Goal: Task Accomplishment & Management: Complete application form

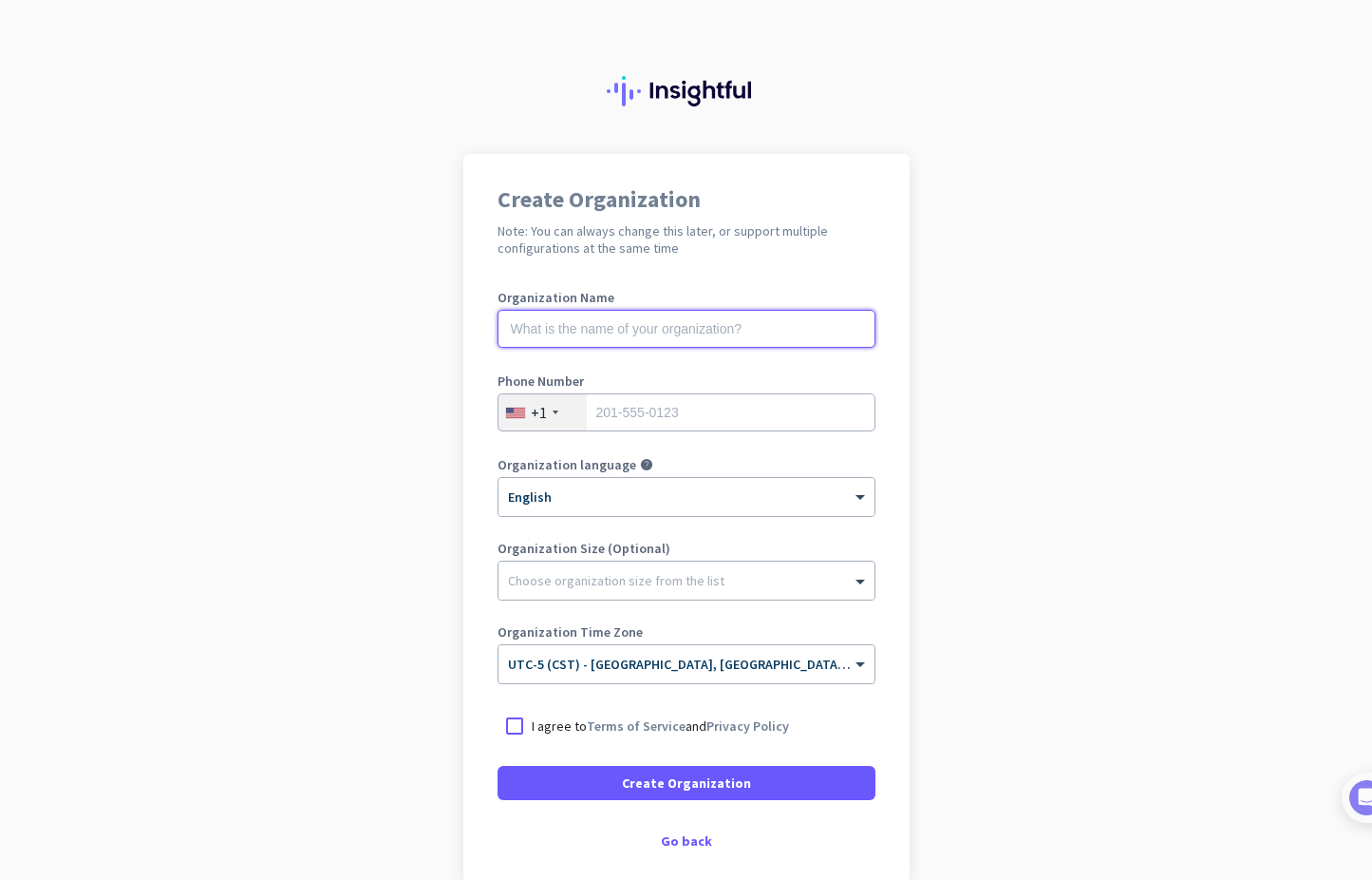
click at [588, 322] on input "text" at bounding box center [686, 329] width 378 height 38
type input "Mercor"
click at [632, 408] on input "tel" at bounding box center [686, 412] width 378 height 38
type input "2069401674"
click at [923, 585] on app-onboarding-organization "Create Organization Note: You can always change this later, or support multiple…" at bounding box center [686, 565] width 1372 height 822
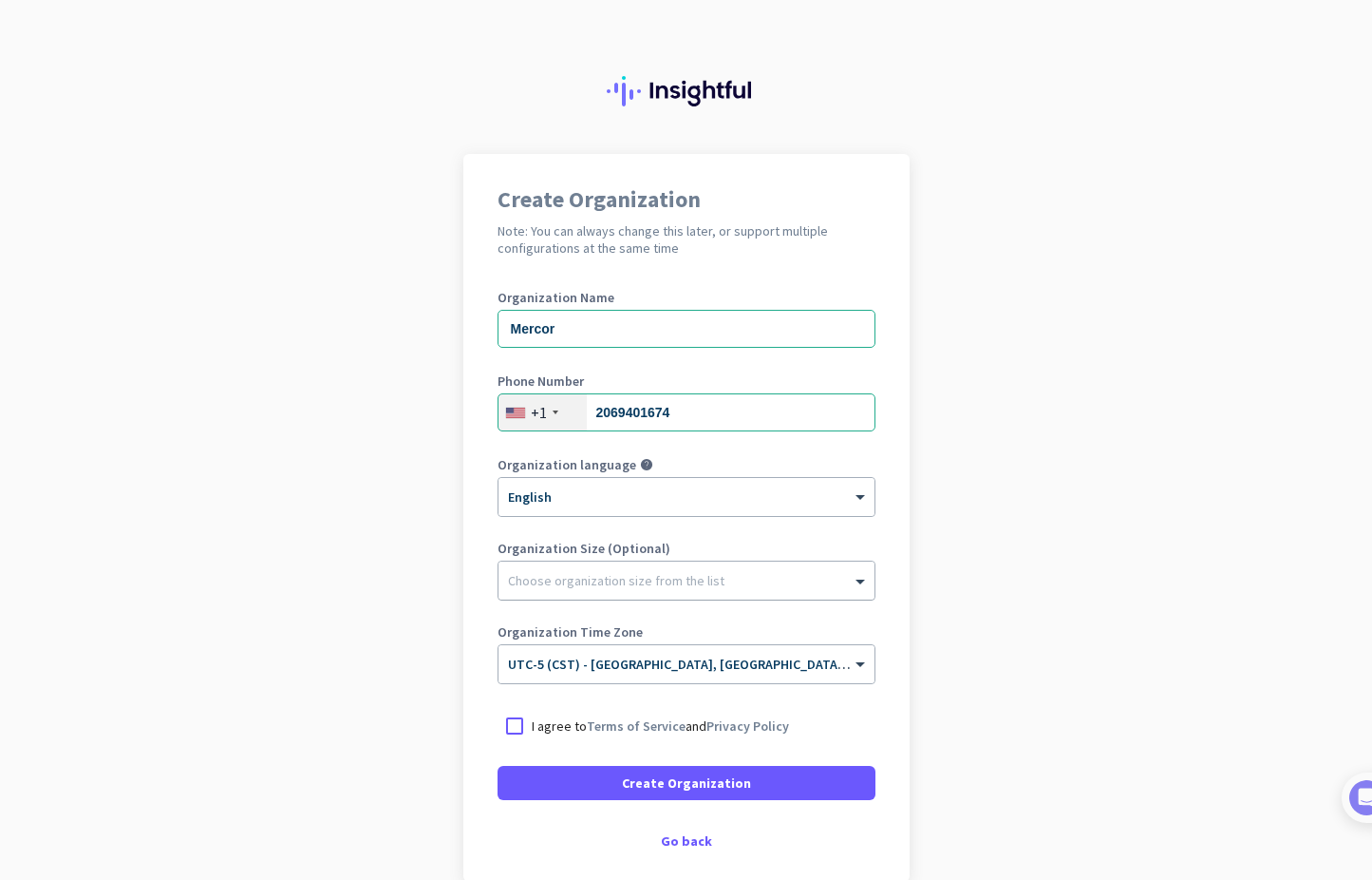
click at [864, 592] on div "Choose organization size from the list" at bounding box center [686, 580] width 376 height 38
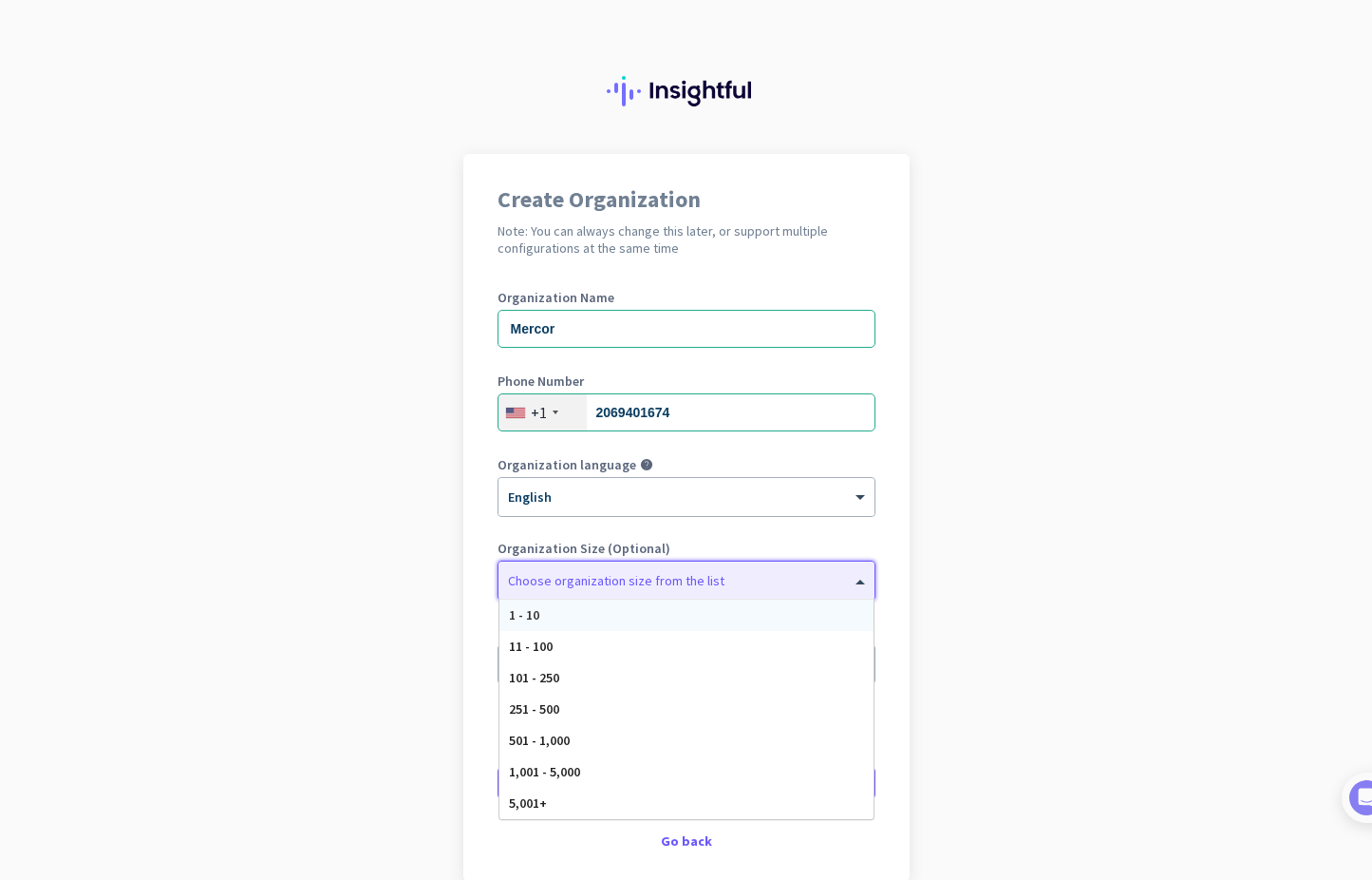
click at [981, 566] on app-onboarding-organization "Create Organization Note: You can always change this later, or support multiple…" at bounding box center [686, 565] width 1372 height 822
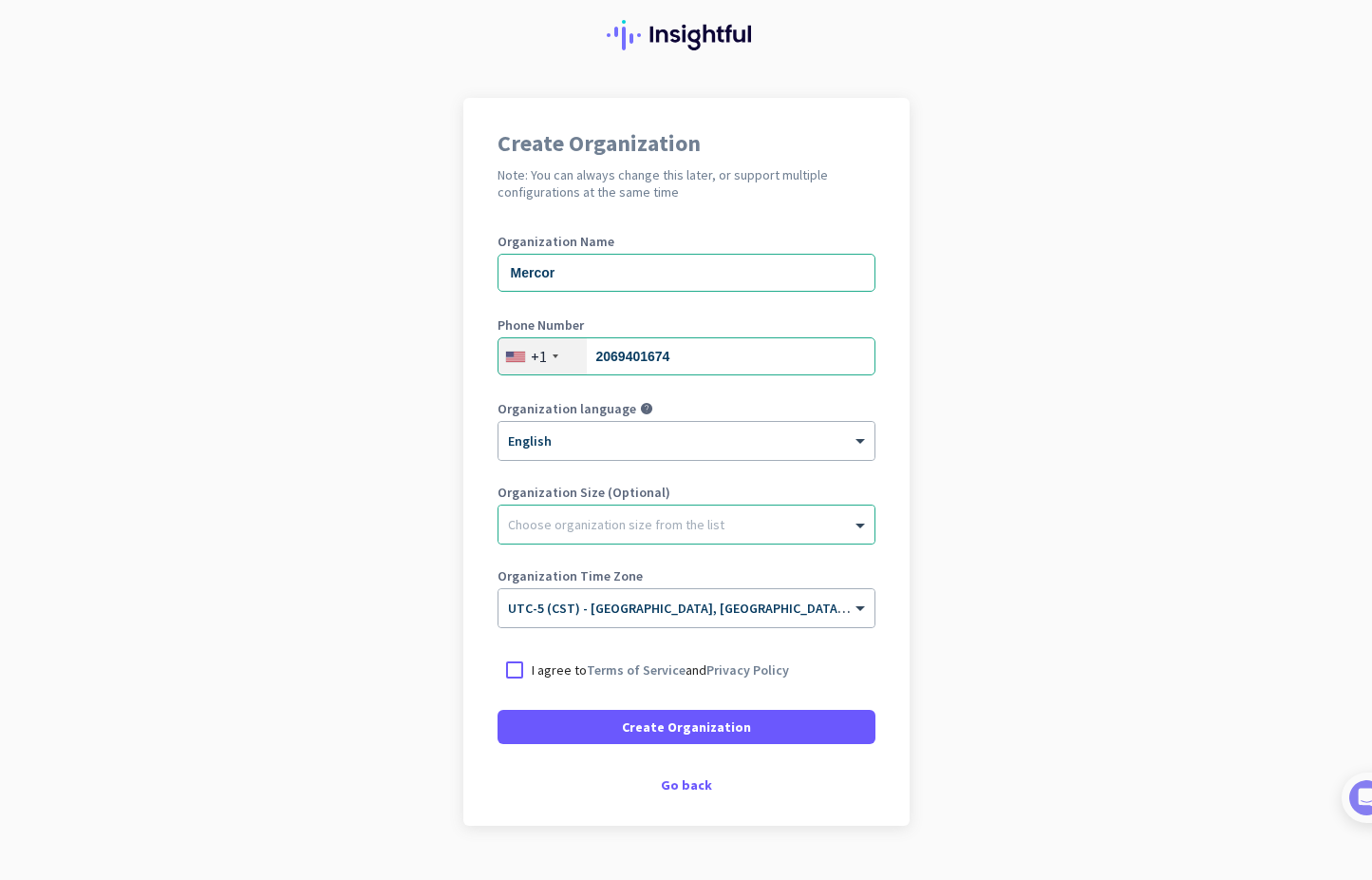
scroll to position [97, 0]
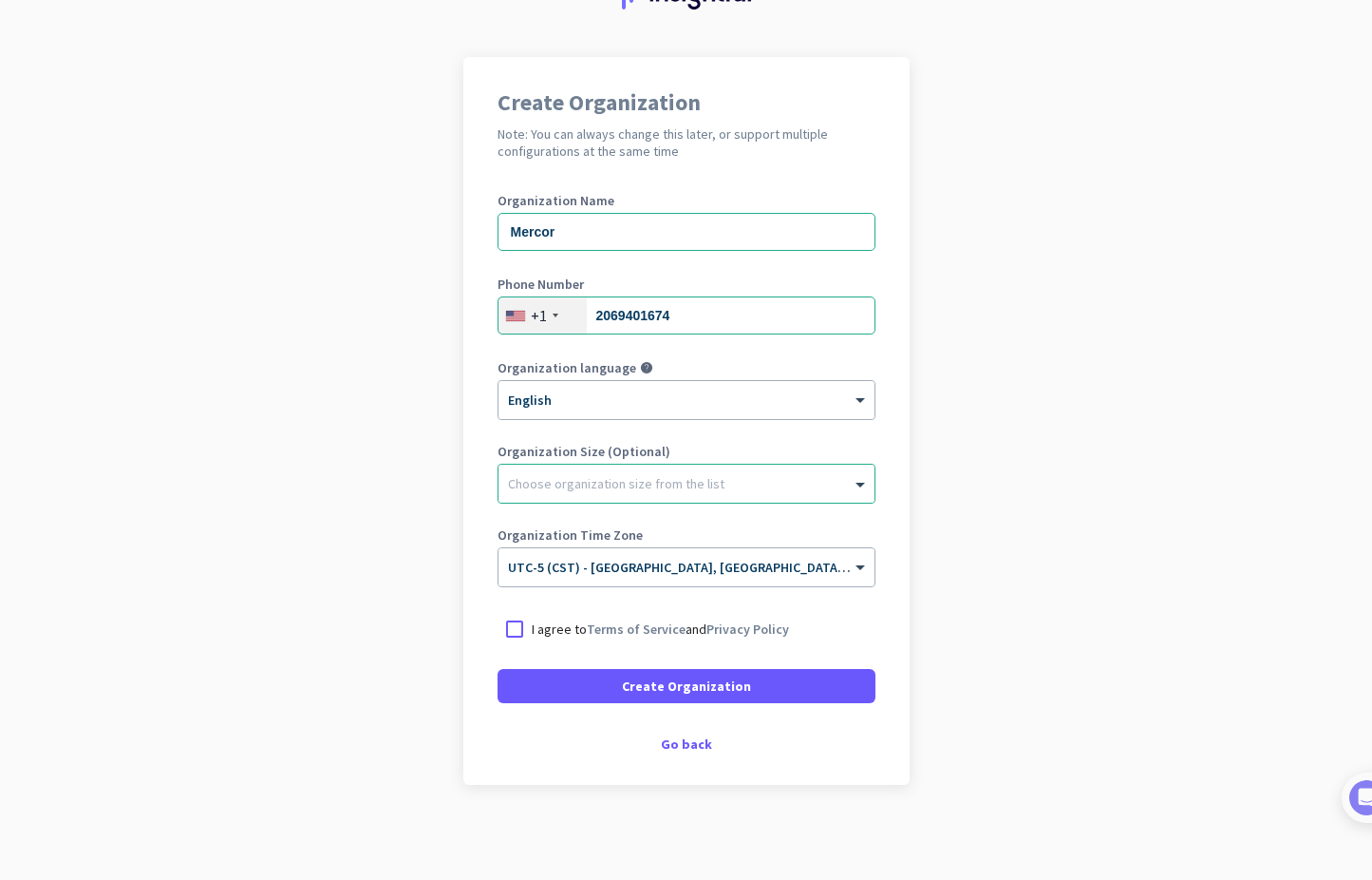
click at [582, 620] on p "I agree to Terms of Service and Privacy Policy" at bounding box center [660, 628] width 258 height 19
click at [0, 0] on input "I agree to Terms of Service and Privacy Policy" at bounding box center [0, 0] width 0 height 0
click at [632, 670] on span at bounding box center [686, 686] width 378 height 46
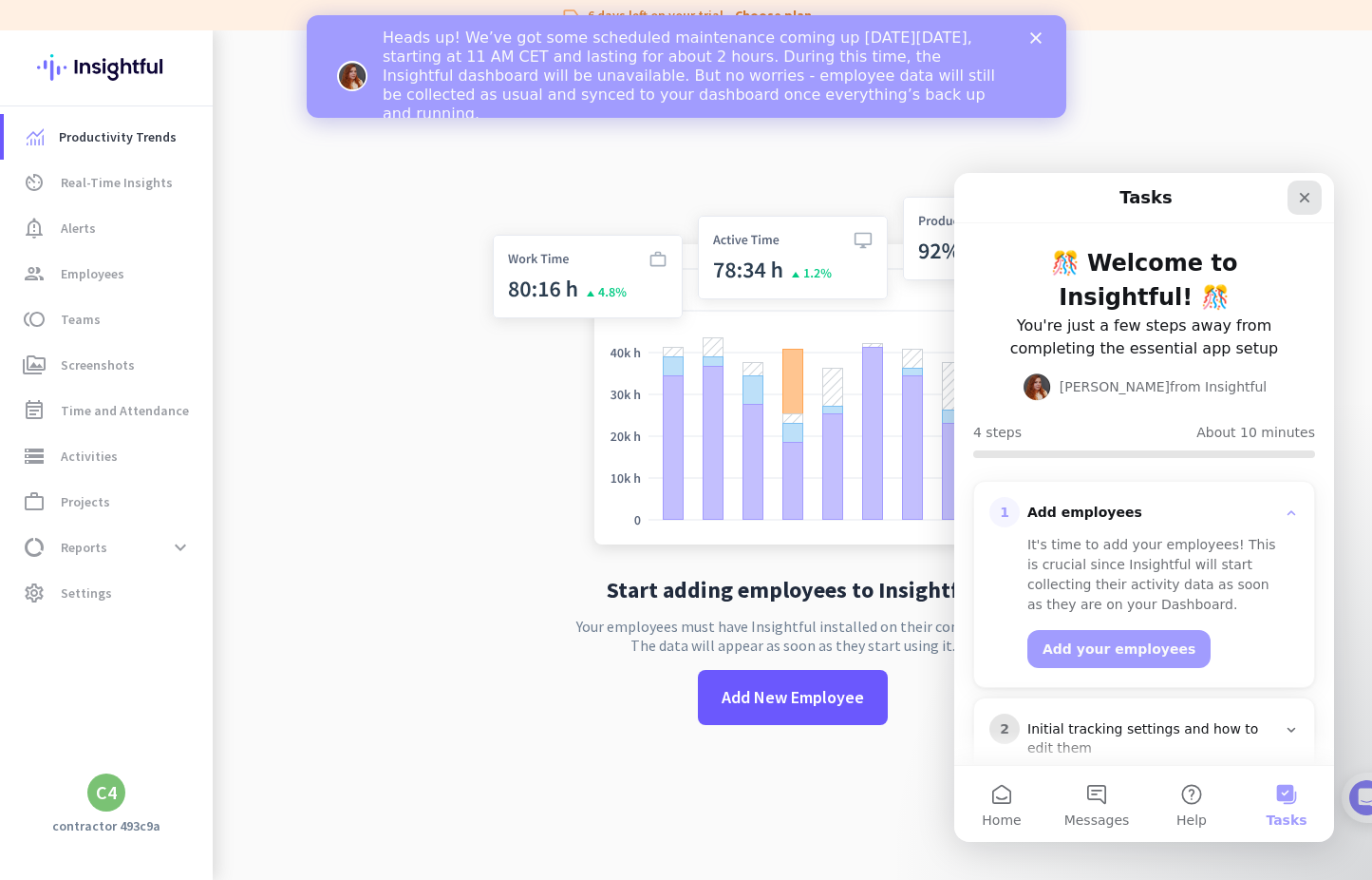
click at [1310, 197] on icon "Close" at bounding box center [1304, 197] width 15 height 15
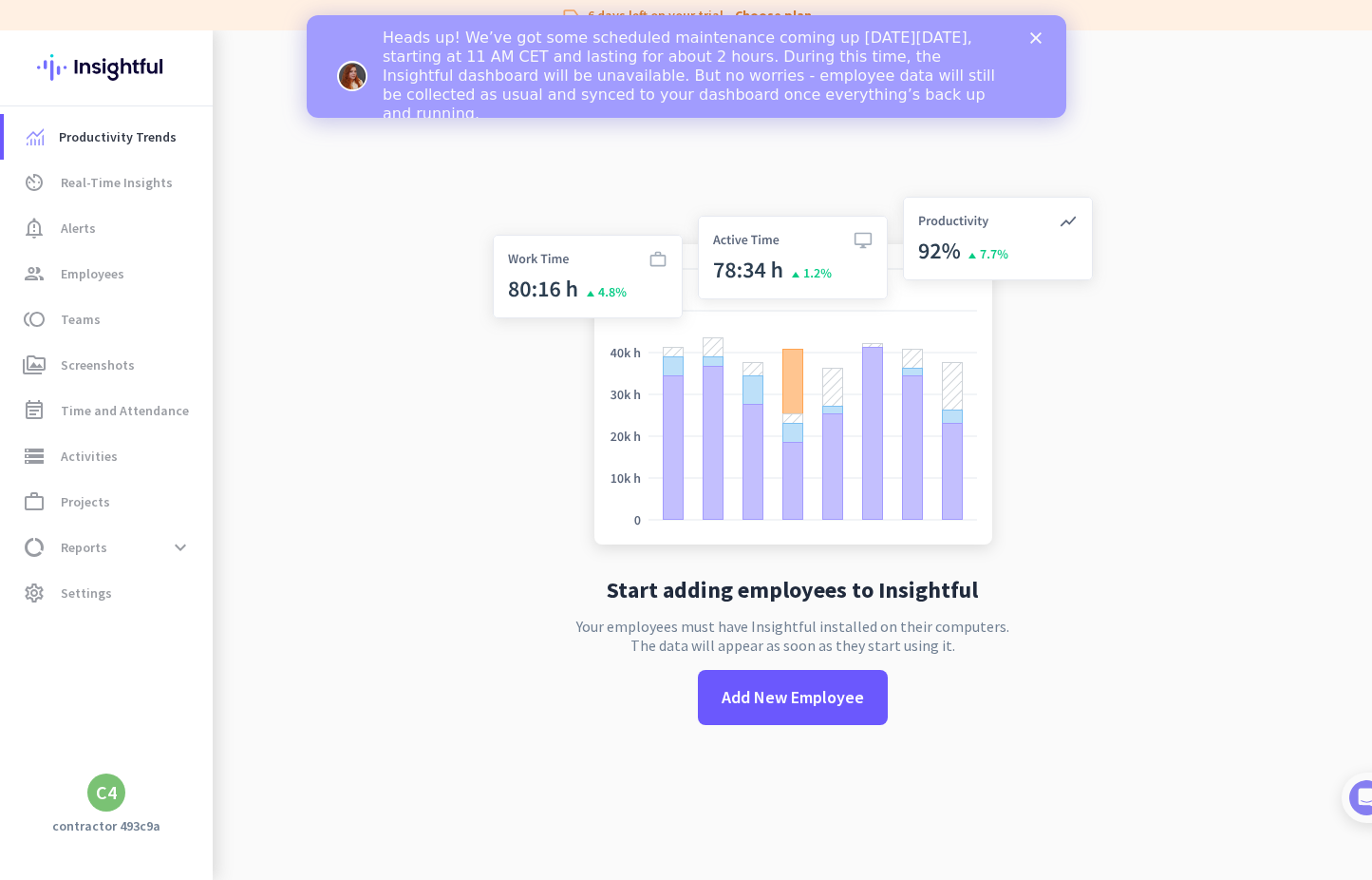
click at [1037, 37] on icon "Close" at bounding box center [1035, 37] width 11 height 11
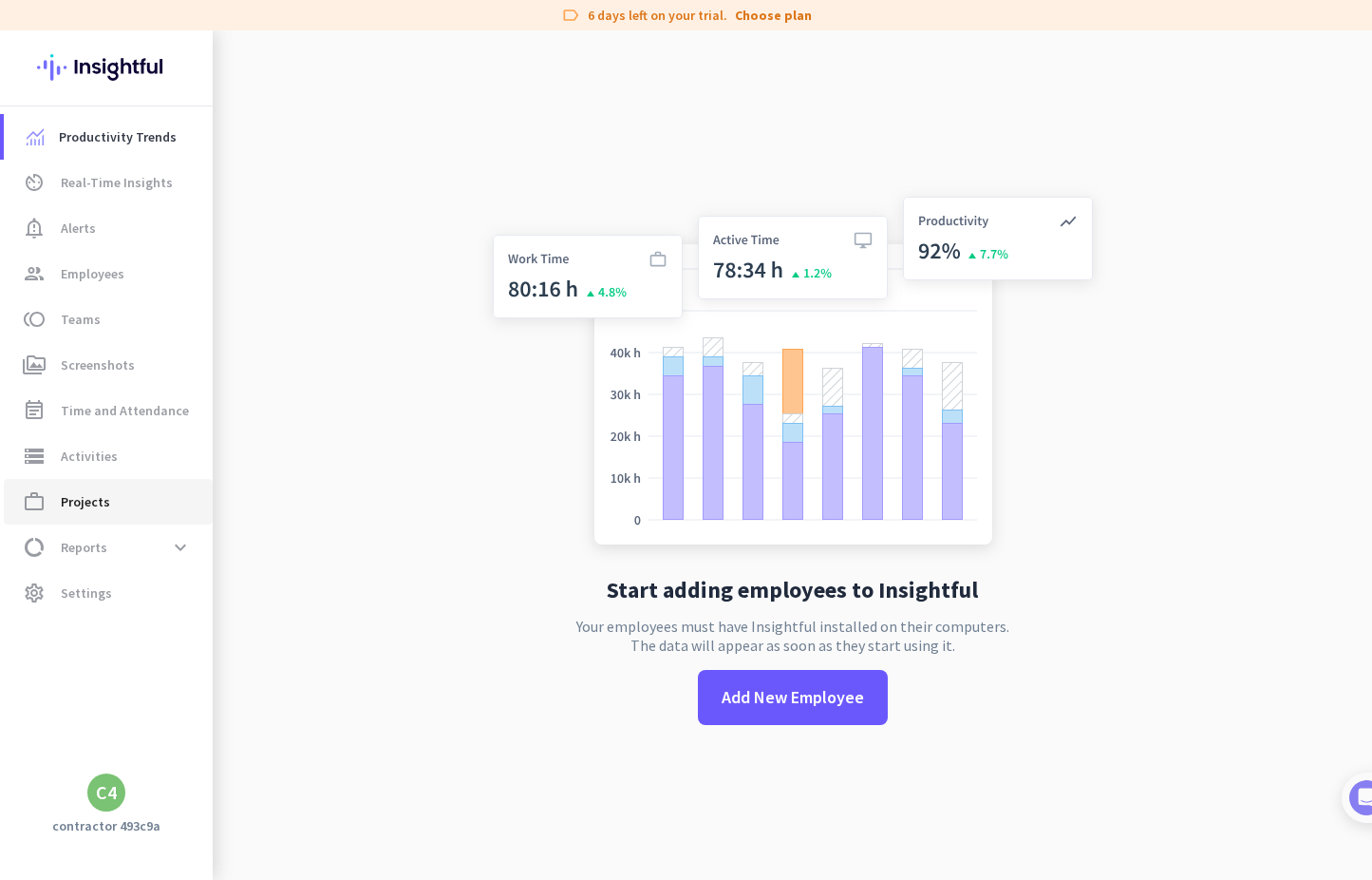
click at [125, 490] on span "work_outline Projects" at bounding box center [107, 501] width 178 height 23
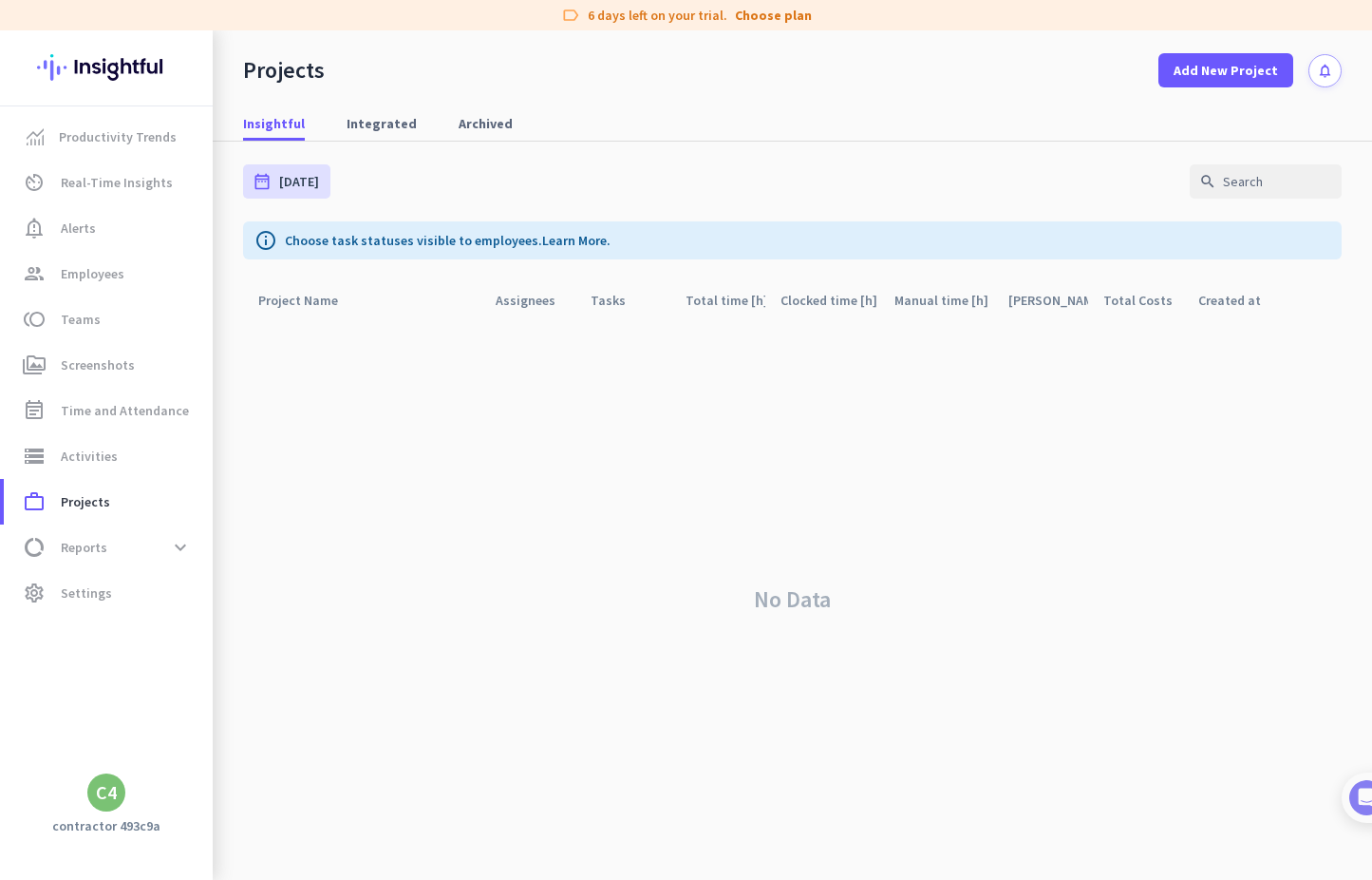
click at [101, 792] on div "C4" at bounding box center [105, 791] width 21 height 19
click at [205, 746] on span "Sign out" at bounding box center [208, 757] width 145 height 34
